Goal: Information Seeking & Learning: Find specific page/section

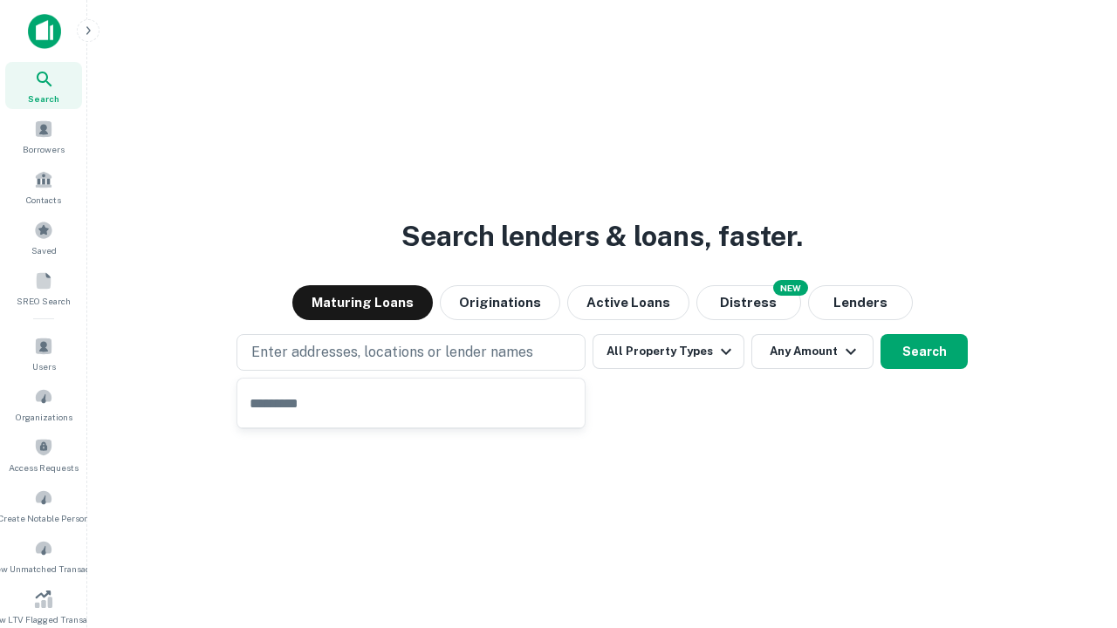
type input "**********"
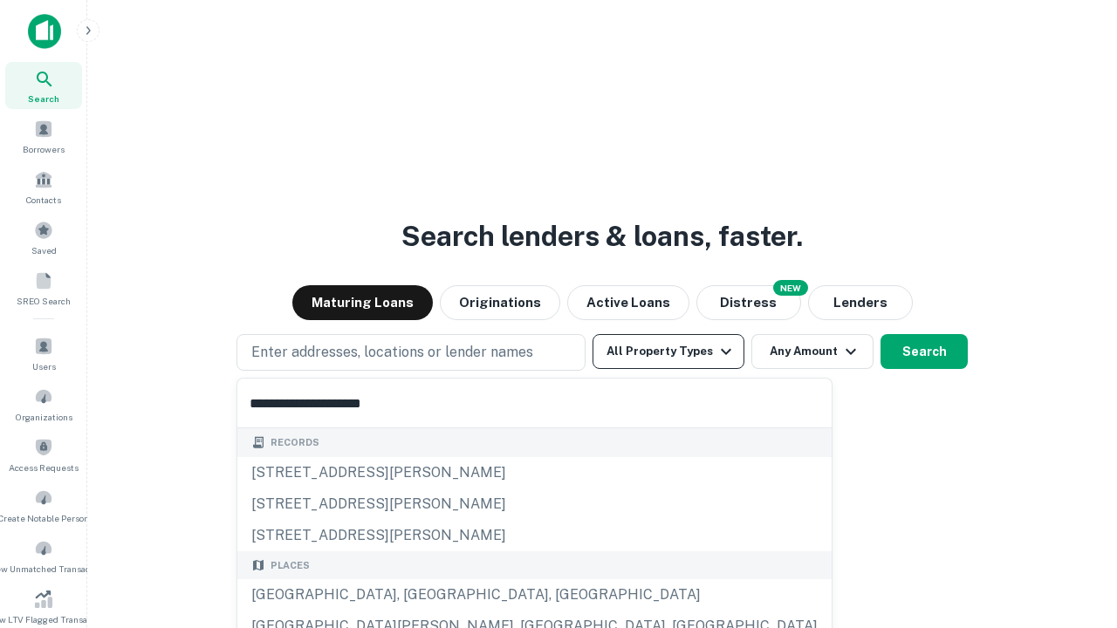
click at [417, 595] on div "[GEOGRAPHIC_DATA], [GEOGRAPHIC_DATA], [GEOGRAPHIC_DATA]" at bounding box center [534, 594] width 594 height 31
click at [668, 352] on button "All Property Types" at bounding box center [668, 351] width 152 height 35
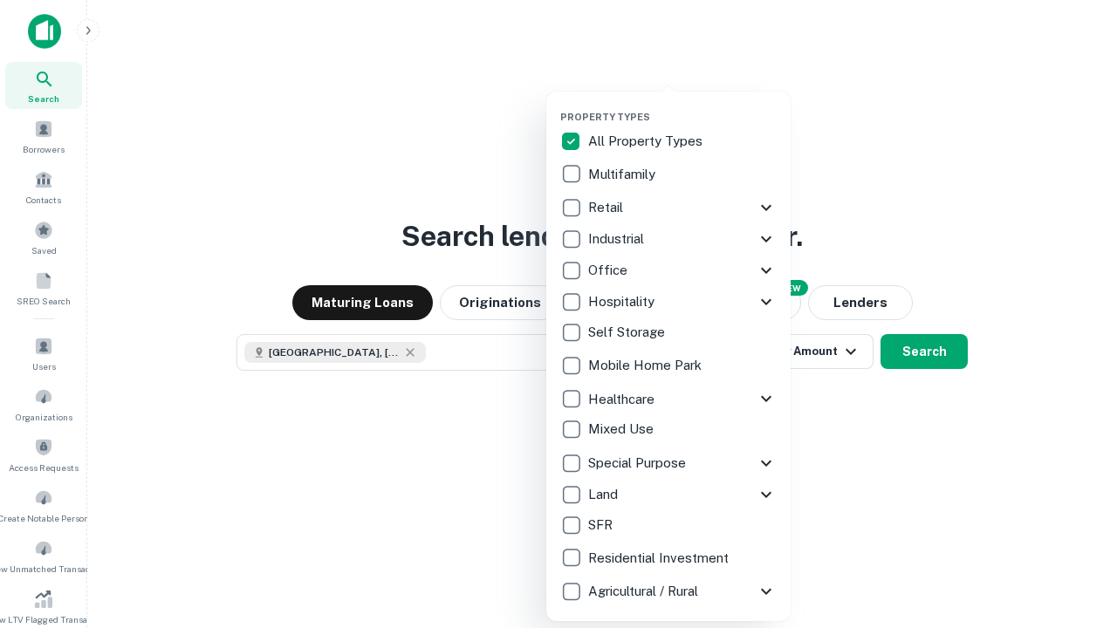
click at [682, 106] on button "button" at bounding box center [682, 106] width 244 height 1
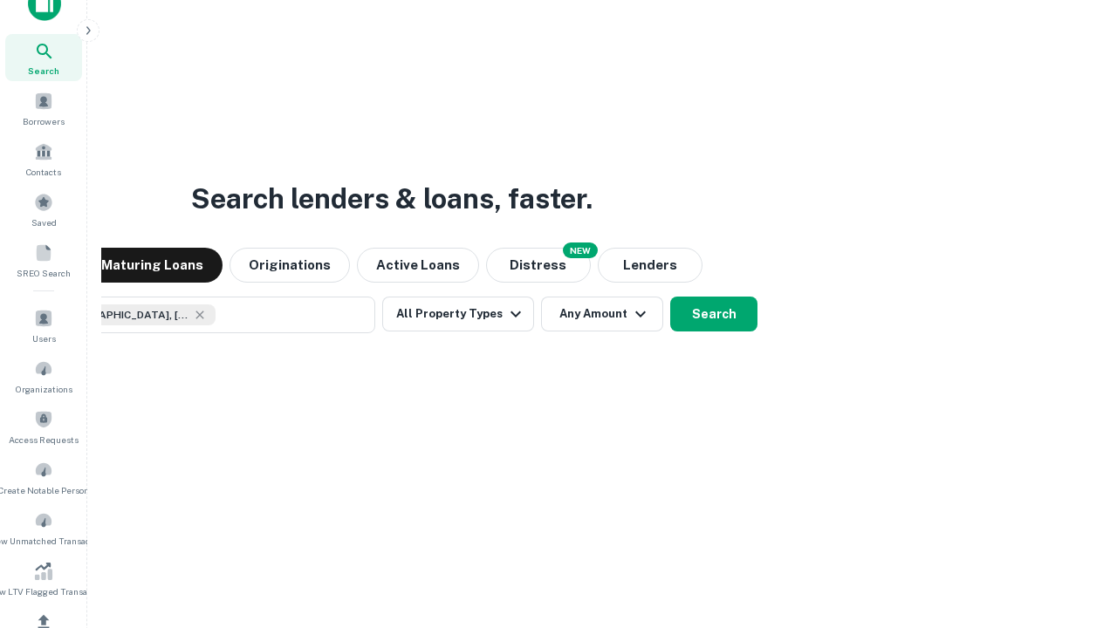
scroll to position [208, 0]
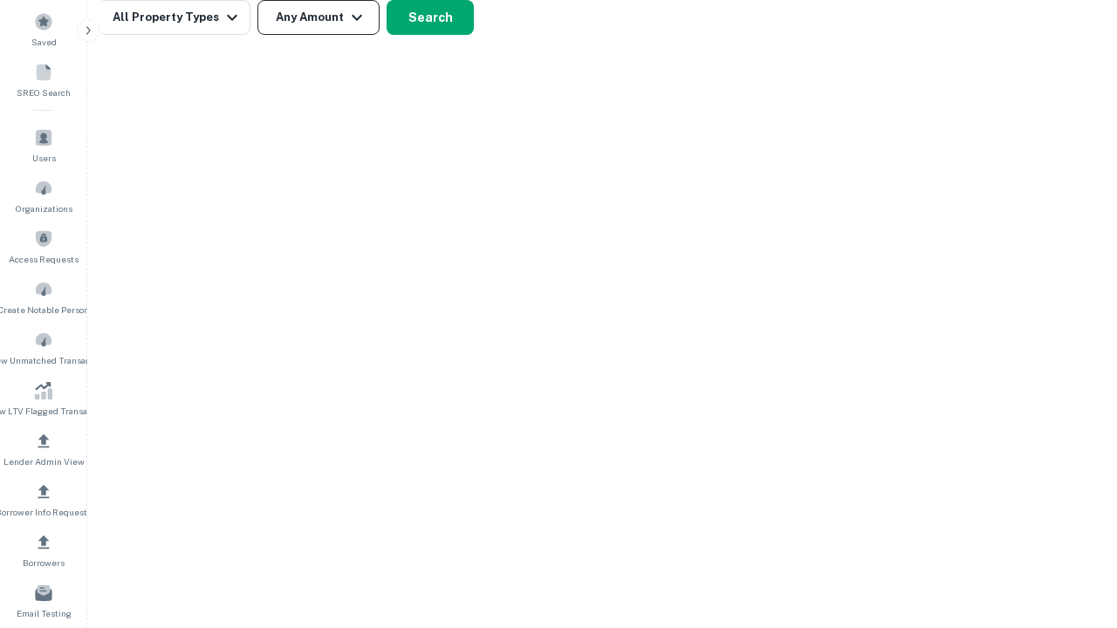
click at [318, 17] on button "Any Amount" at bounding box center [318, 17] width 122 height 35
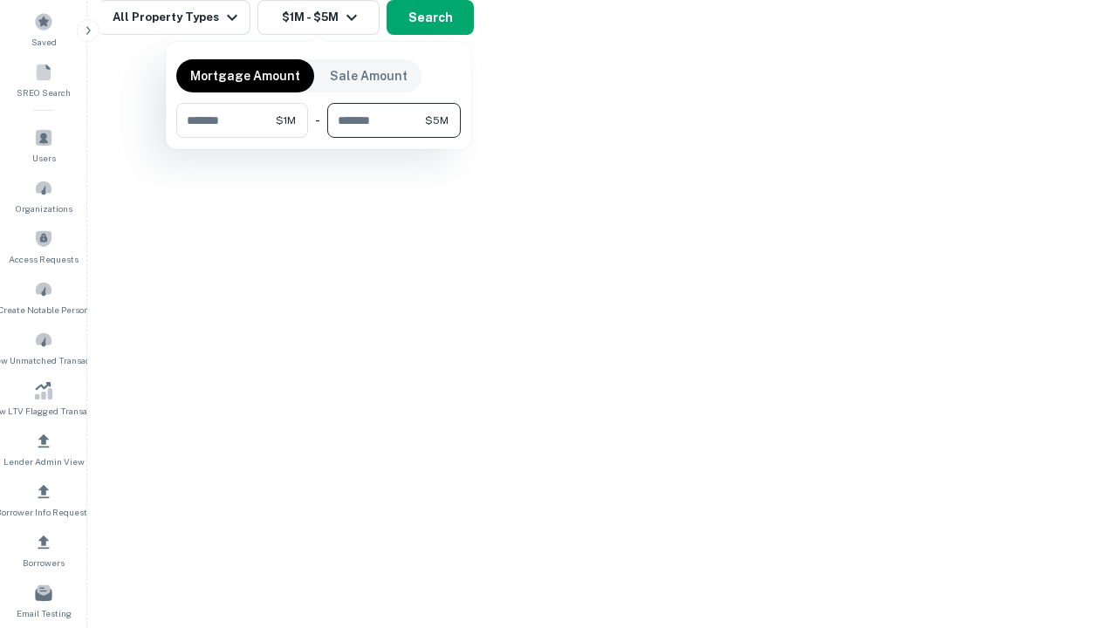
type input "*******"
click at [318, 138] on button "button" at bounding box center [318, 138] width 284 height 1
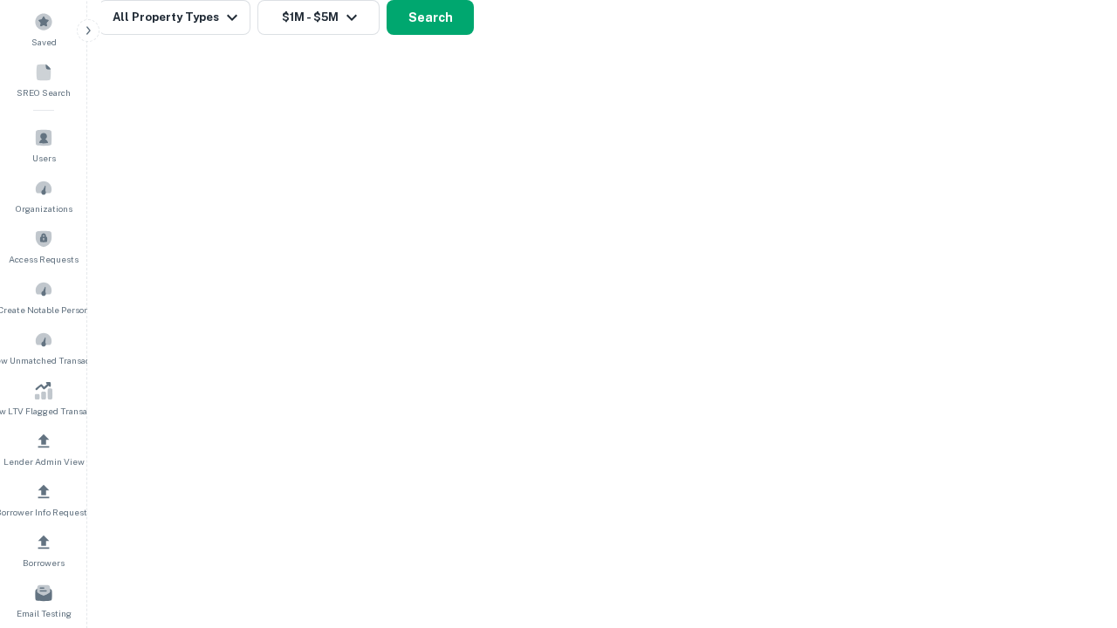
scroll to position [28, 0]
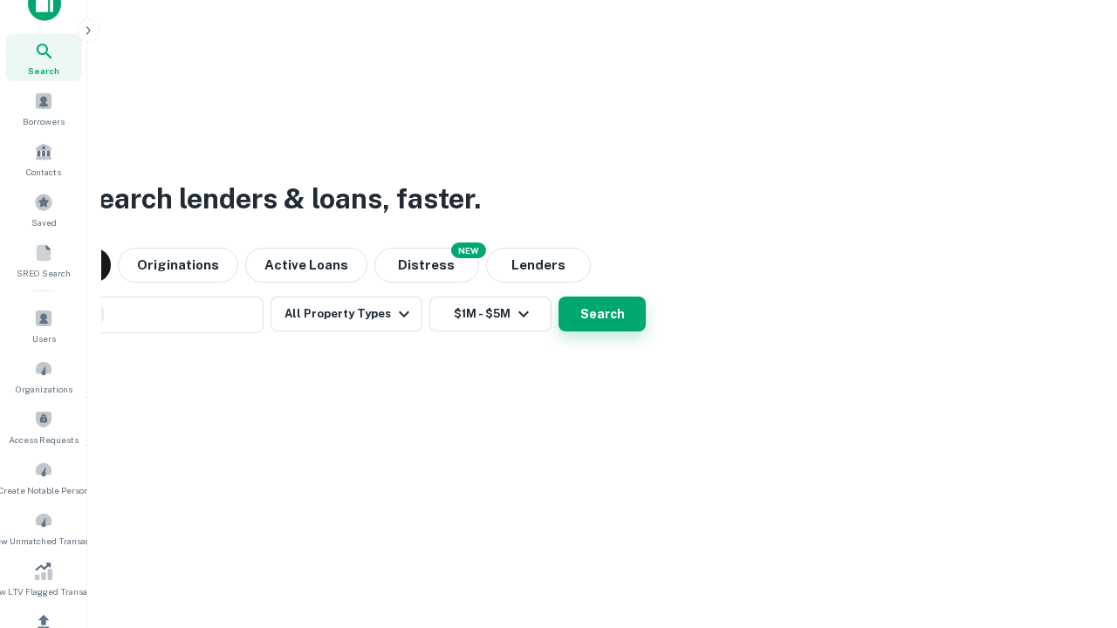
click at [558, 297] on button "Search" at bounding box center [601, 314] width 87 height 35
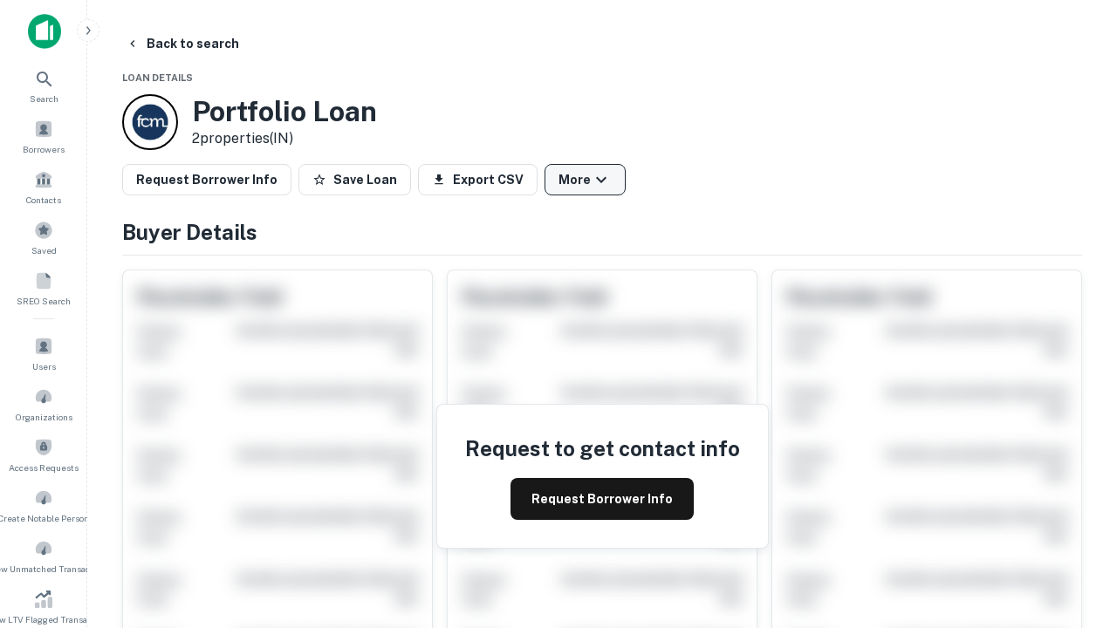
click at [584, 180] on button "More" at bounding box center [584, 179] width 81 height 31
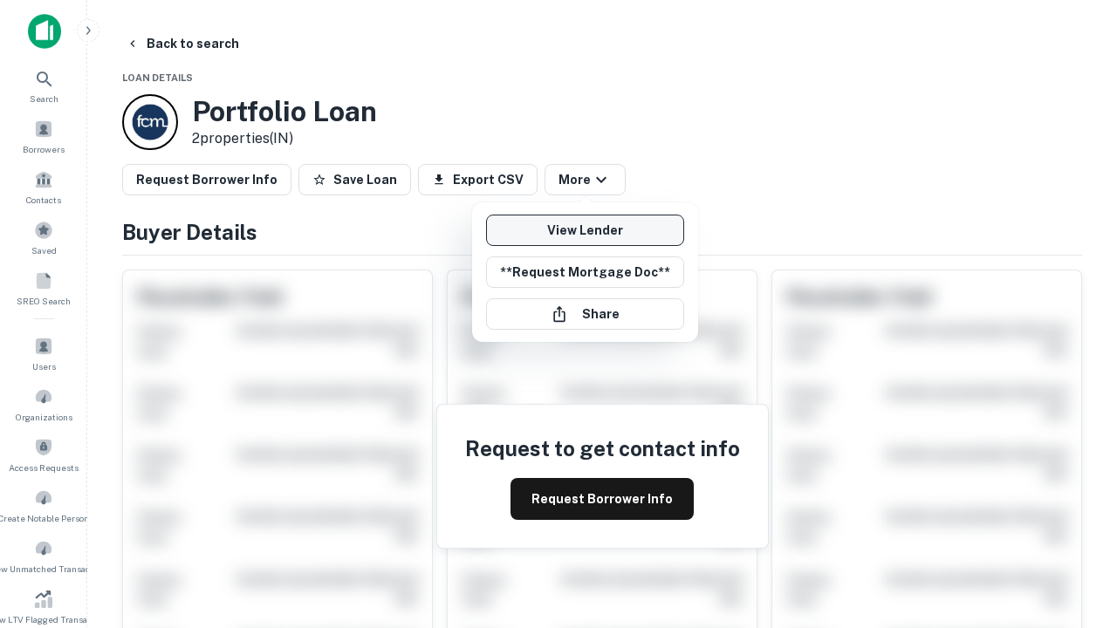
click at [584, 230] on link "View Lender" at bounding box center [585, 230] width 198 height 31
